Goal: Information Seeking & Learning: Learn about a topic

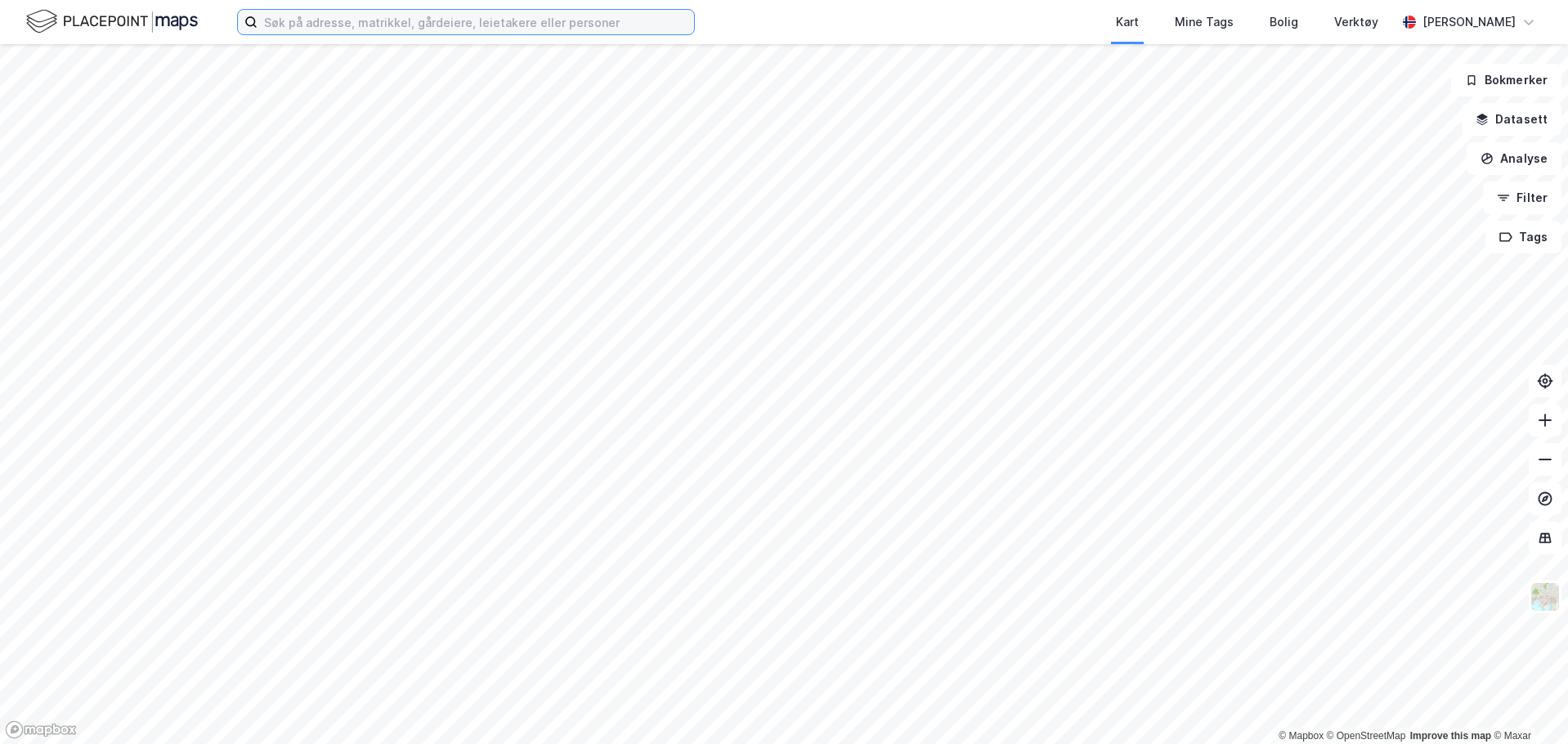
click at [367, 11] on input at bounding box center [475, 22] width 436 height 25
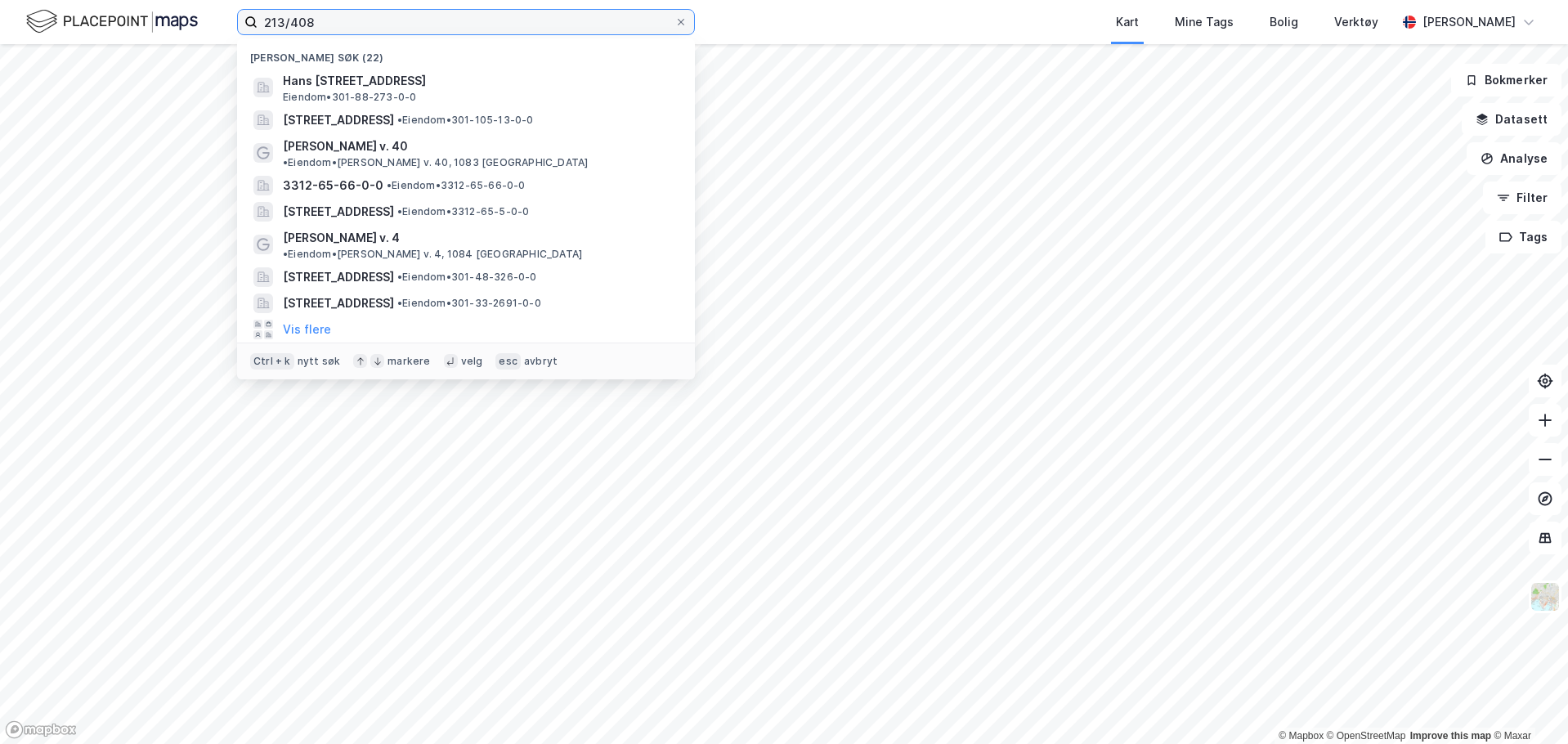
type input "213/408"
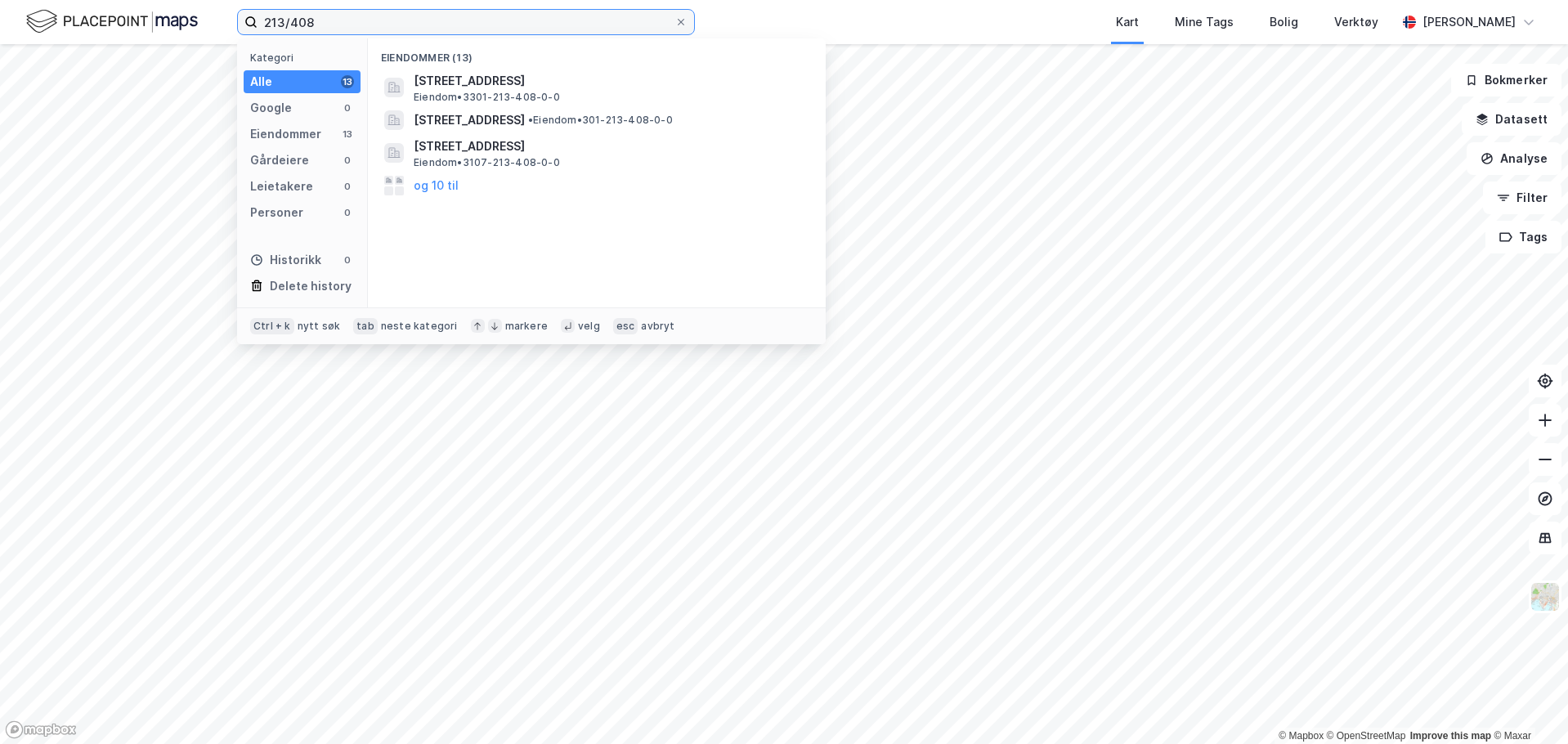
click at [427, 18] on input "213/408" at bounding box center [465, 22] width 417 height 25
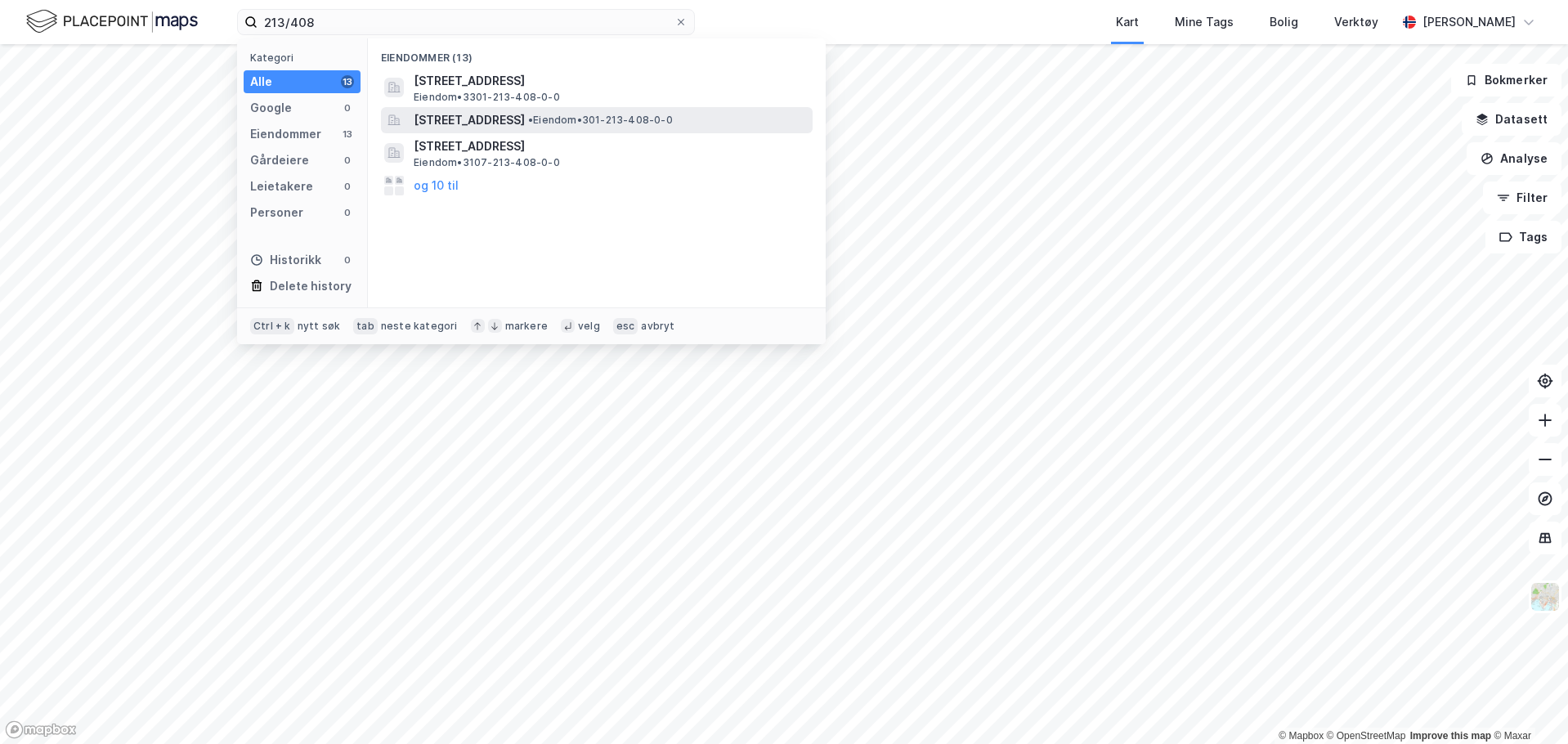
click at [505, 117] on span "[STREET_ADDRESS]" at bounding box center [469, 120] width 111 height 20
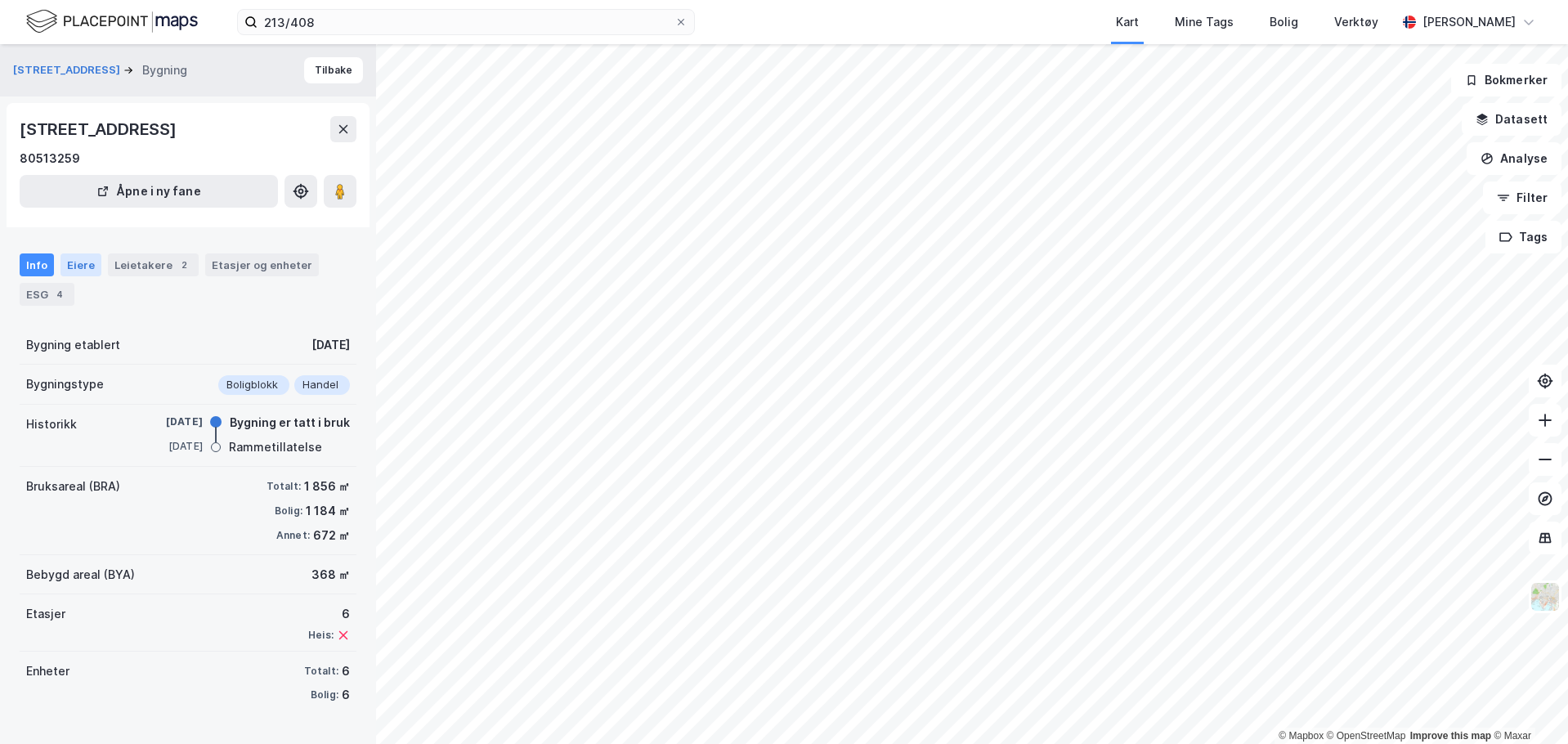
click at [75, 271] on div "Eiere" at bounding box center [81, 265] width 41 height 23
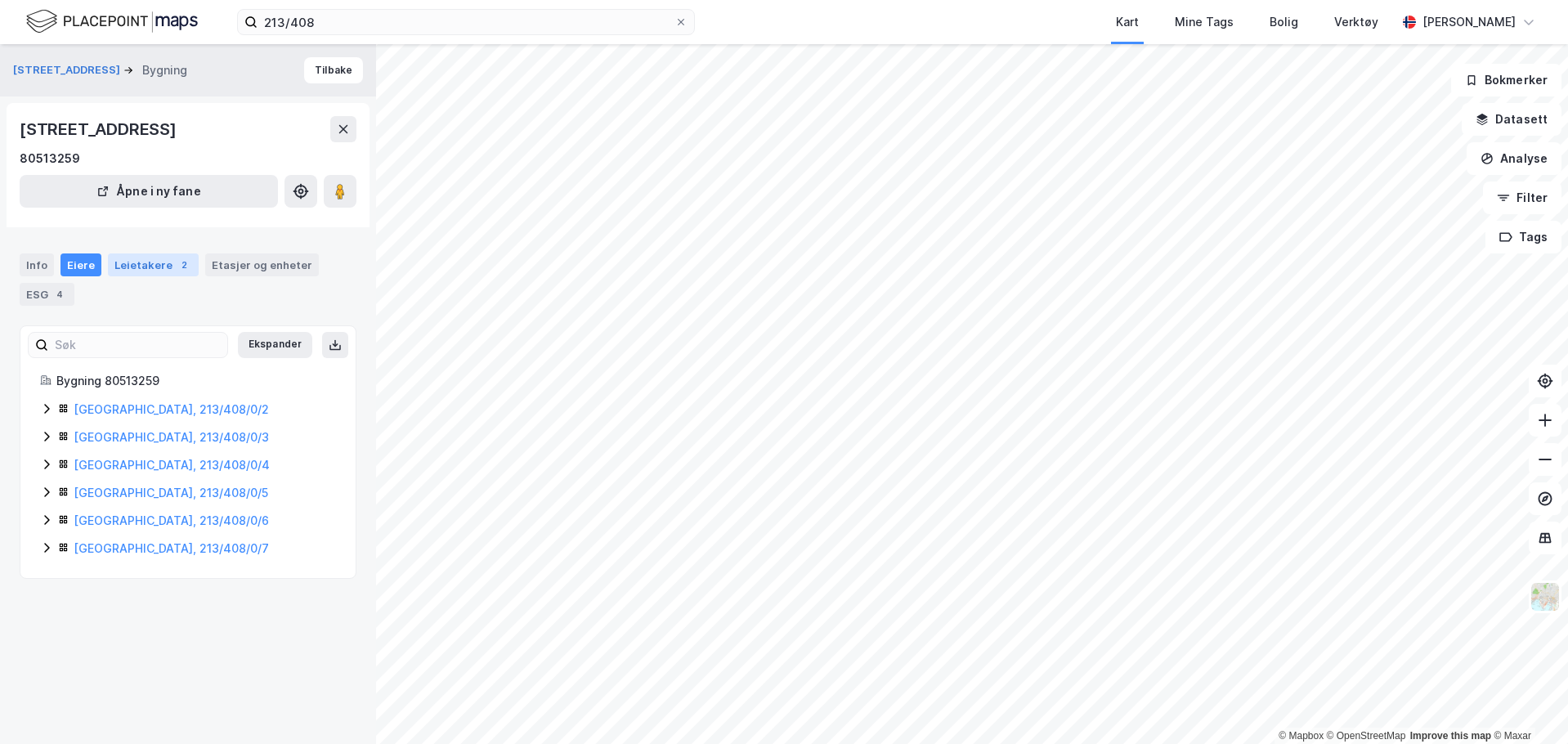
click at [135, 258] on div "Leietakere 2" at bounding box center [153, 265] width 90 height 23
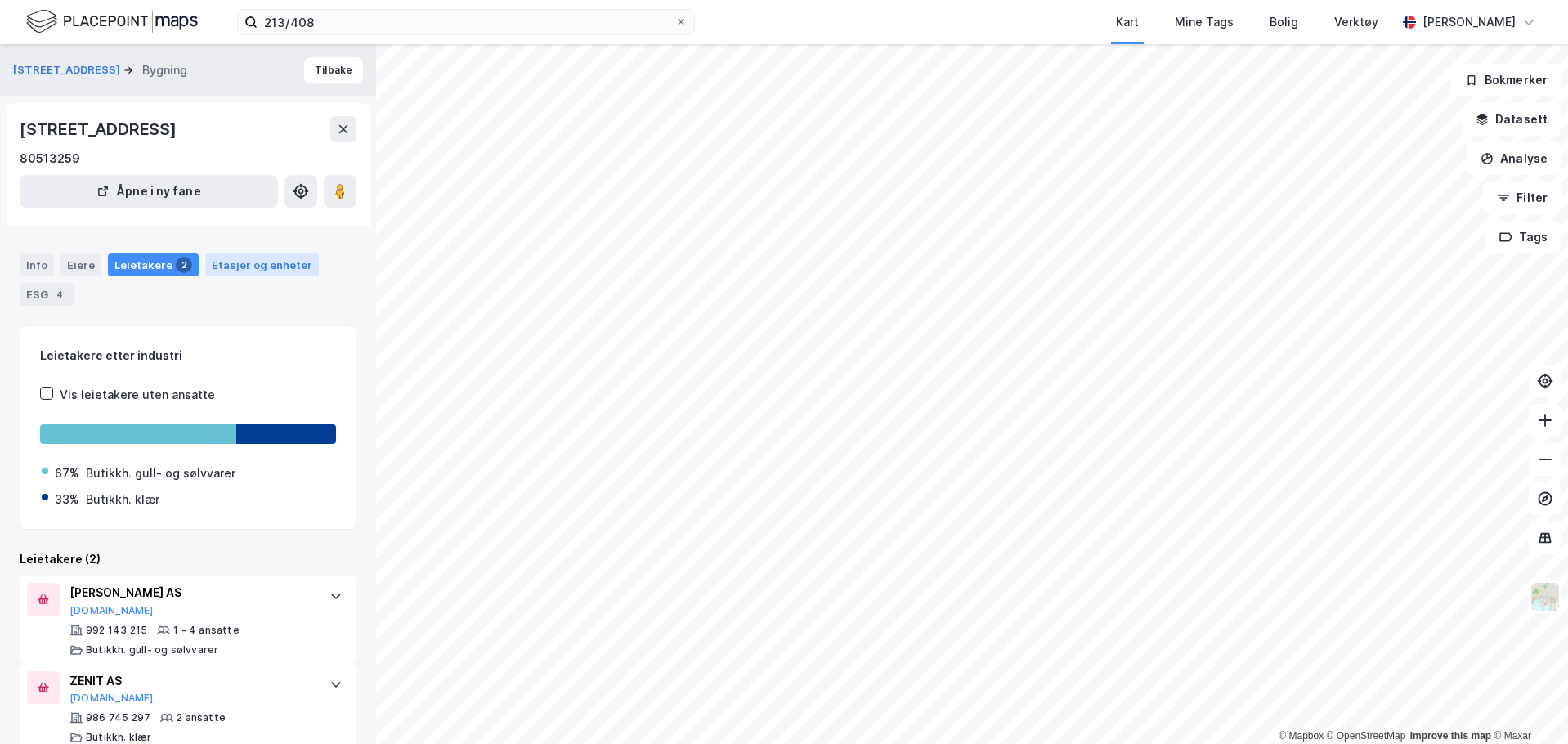
click at [248, 260] on div "Etasjer og enheter" at bounding box center [261, 265] width 100 height 15
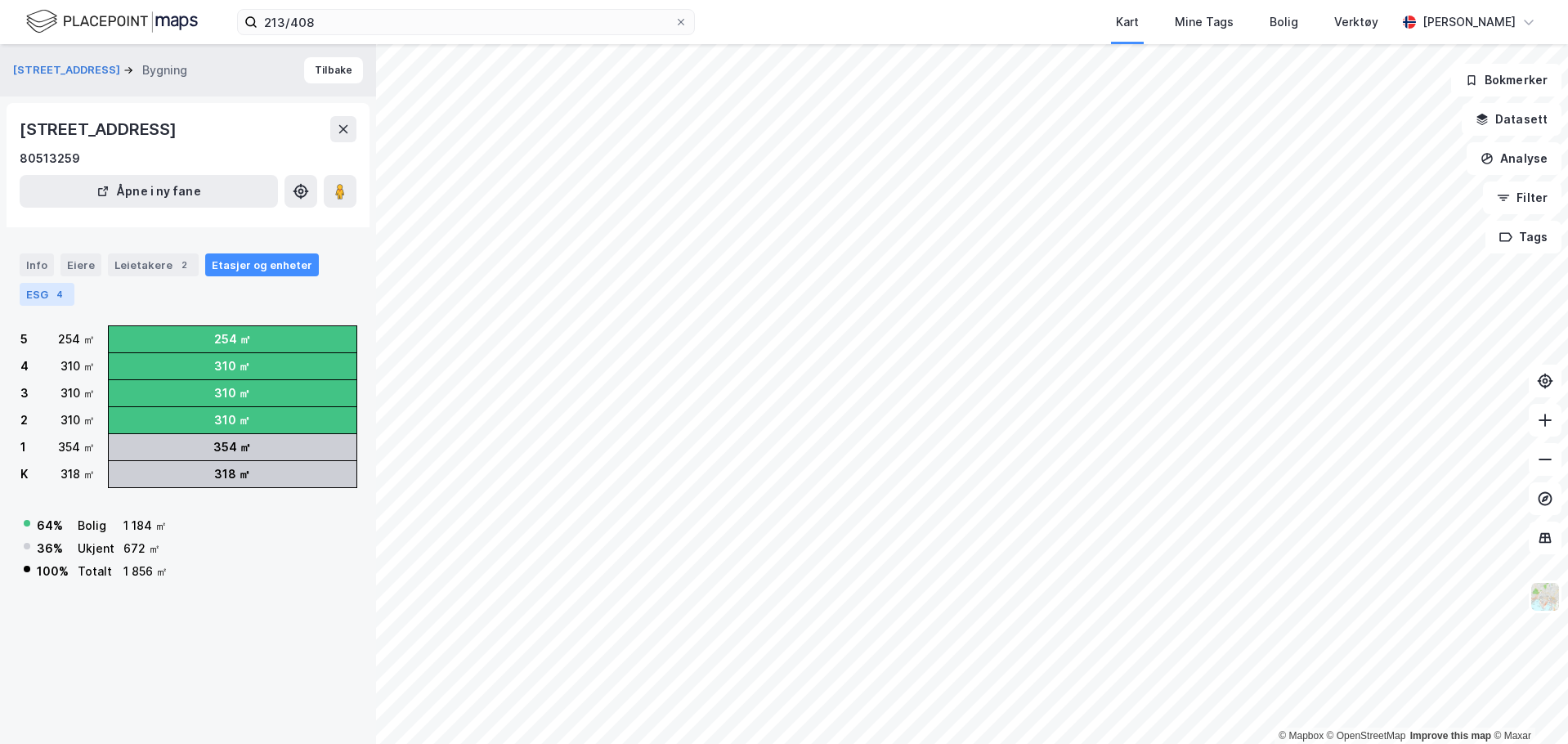
click at [45, 296] on div "ESG 4" at bounding box center [47, 293] width 55 height 23
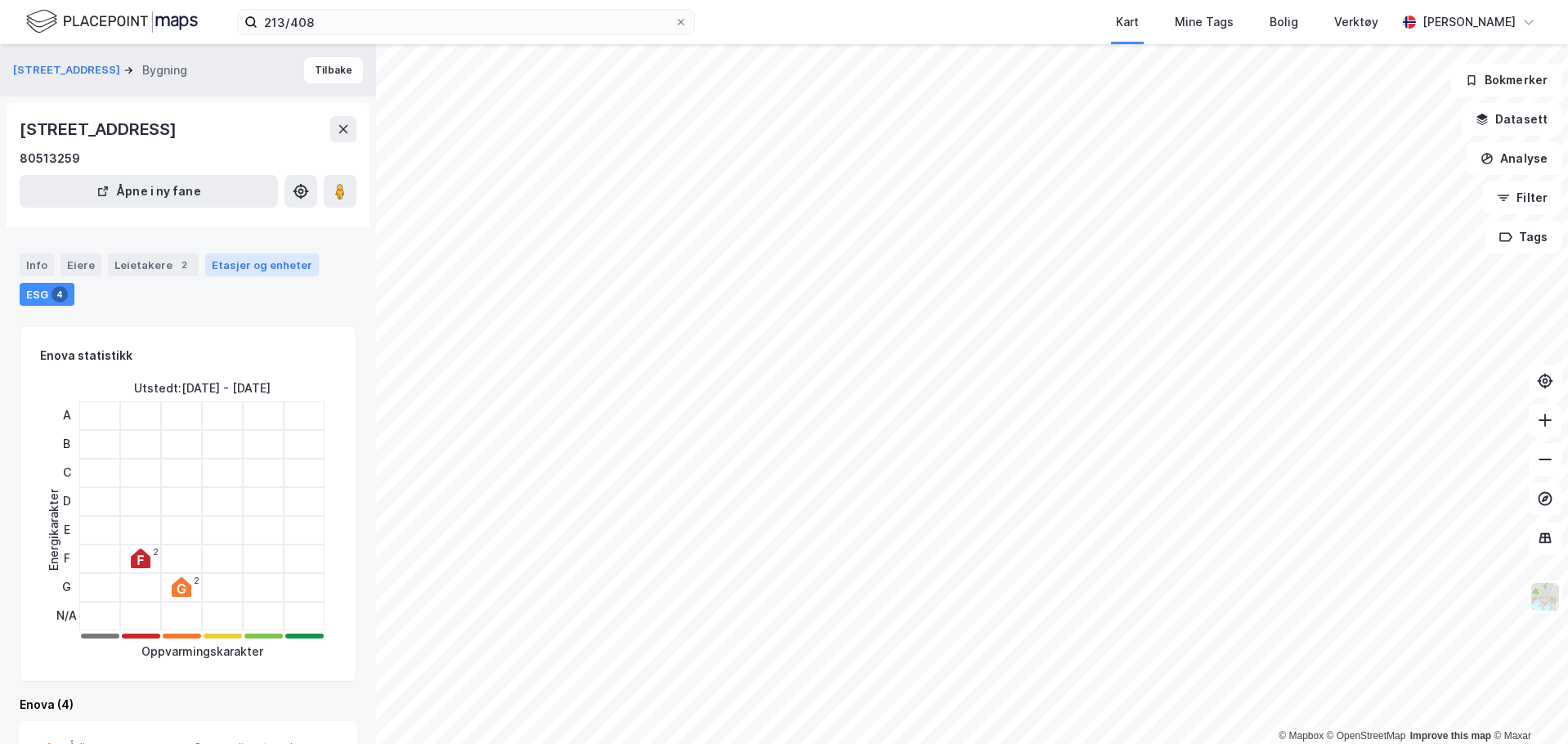
click at [234, 267] on div "Etasjer og enheter" at bounding box center [261, 265] width 100 height 15
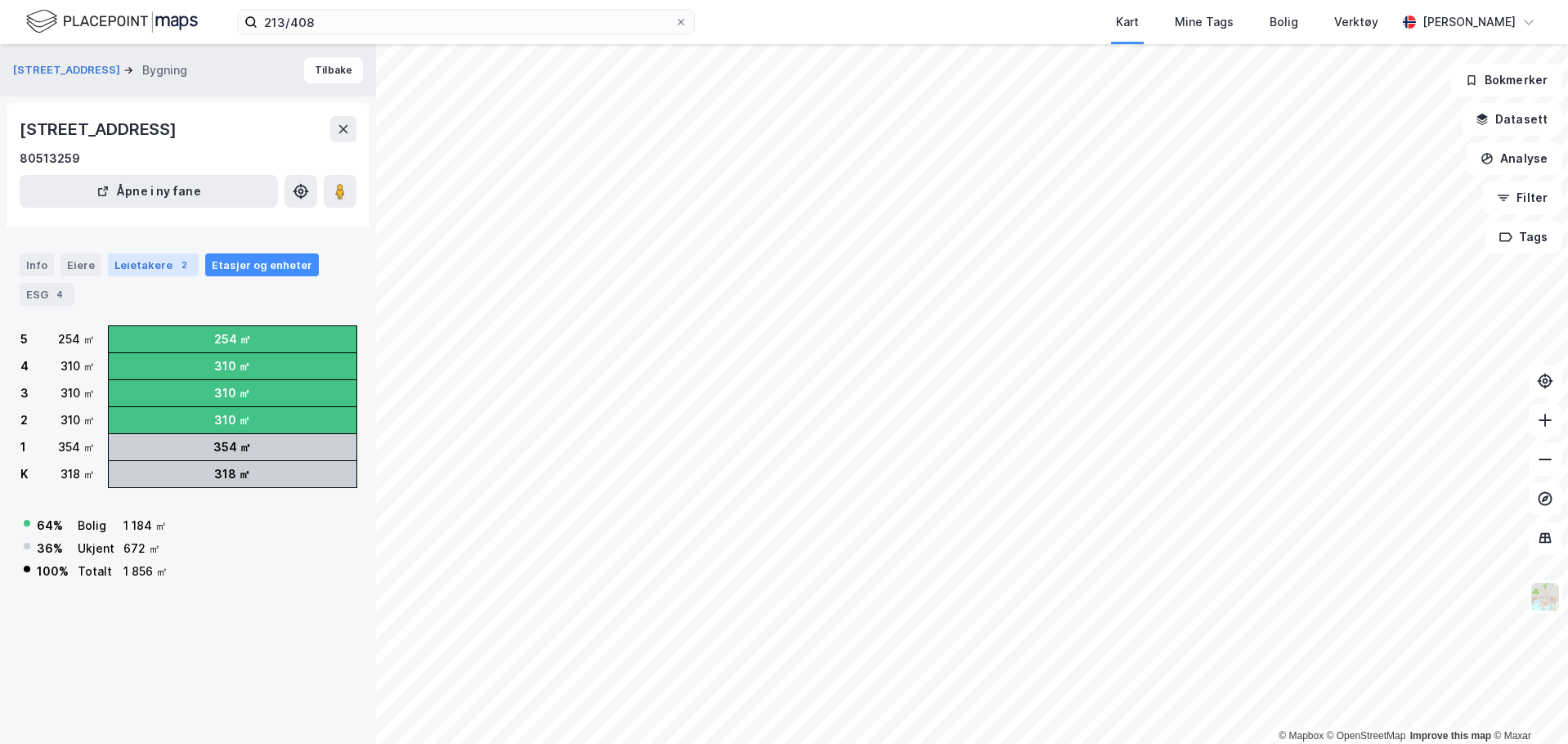
click at [154, 267] on div "Leietakere 2" at bounding box center [153, 265] width 90 height 23
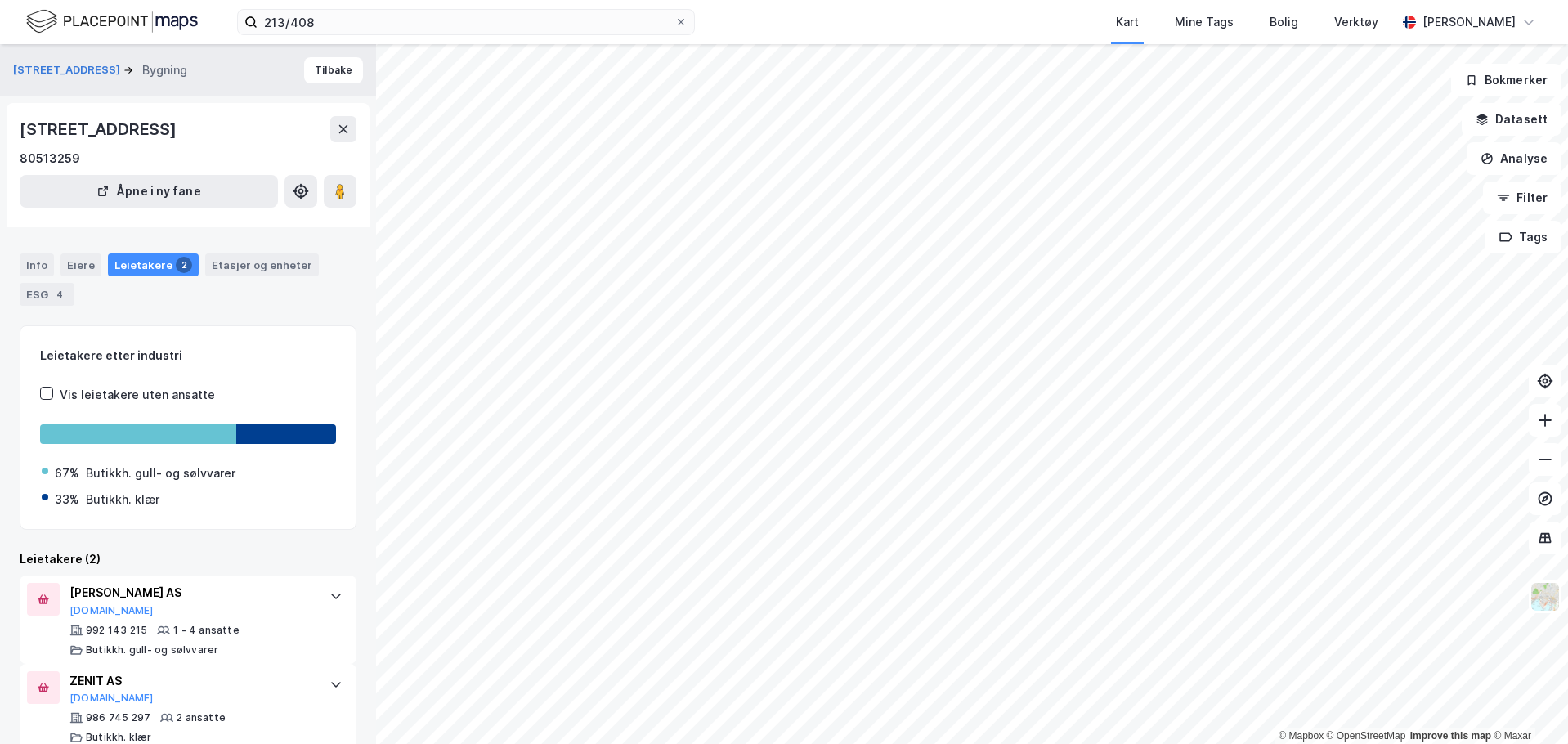
click at [81, 278] on div "Info Eiere Leietakere 2 Etasjer og enheter ESG 4" at bounding box center [188, 279] width 337 height 53
click at [79, 272] on div "Eiere" at bounding box center [81, 265] width 41 height 23
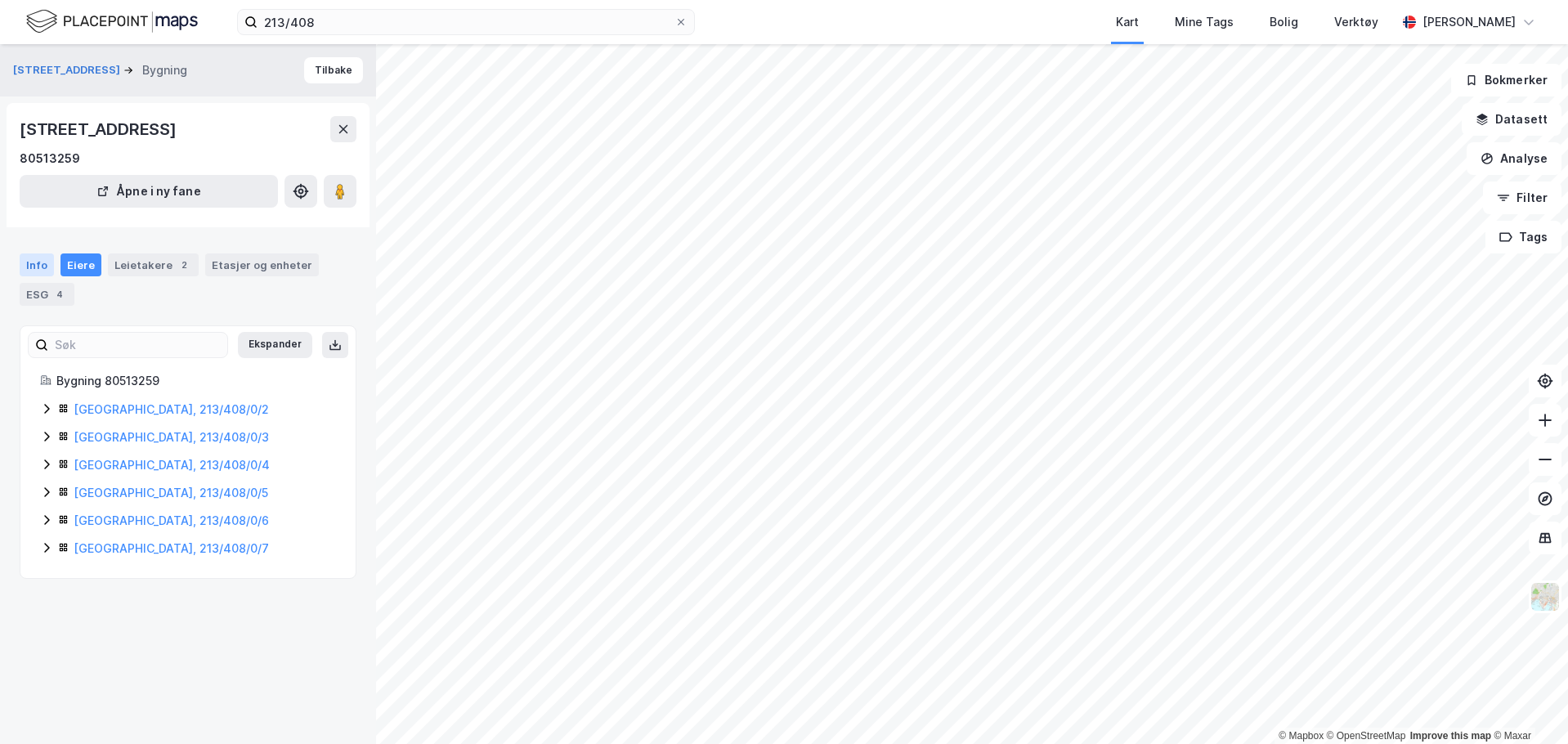
click at [41, 274] on div "Info" at bounding box center [37, 265] width 35 height 23
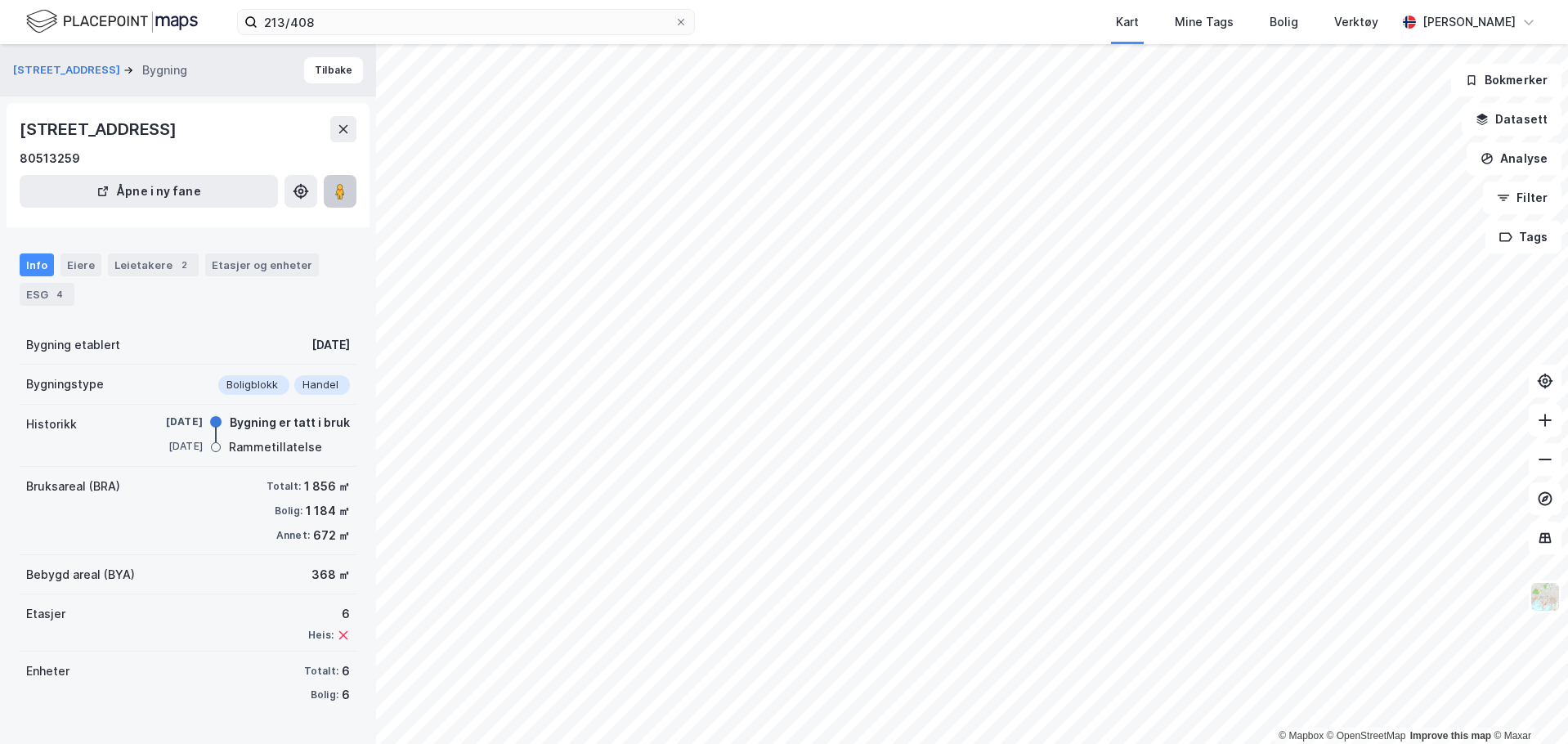
click at [343, 191] on image at bounding box center [340, 191] width 10 height 16
